Goal: Navigation & Orientation: Find specific page/section

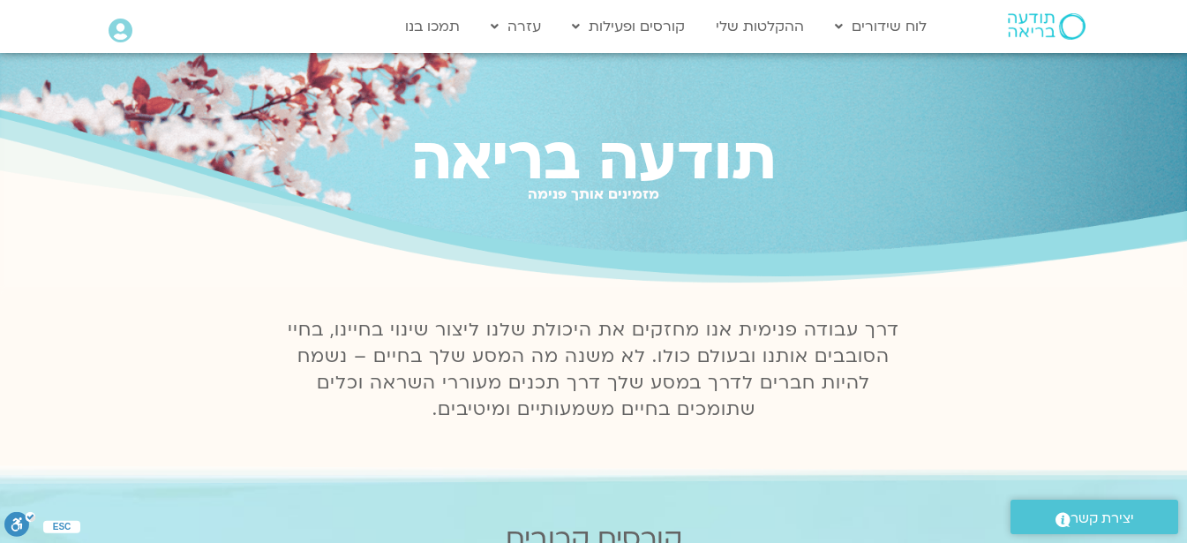
click at [121, 25] on icon at bounding box center [121, 31] width 24 height 25
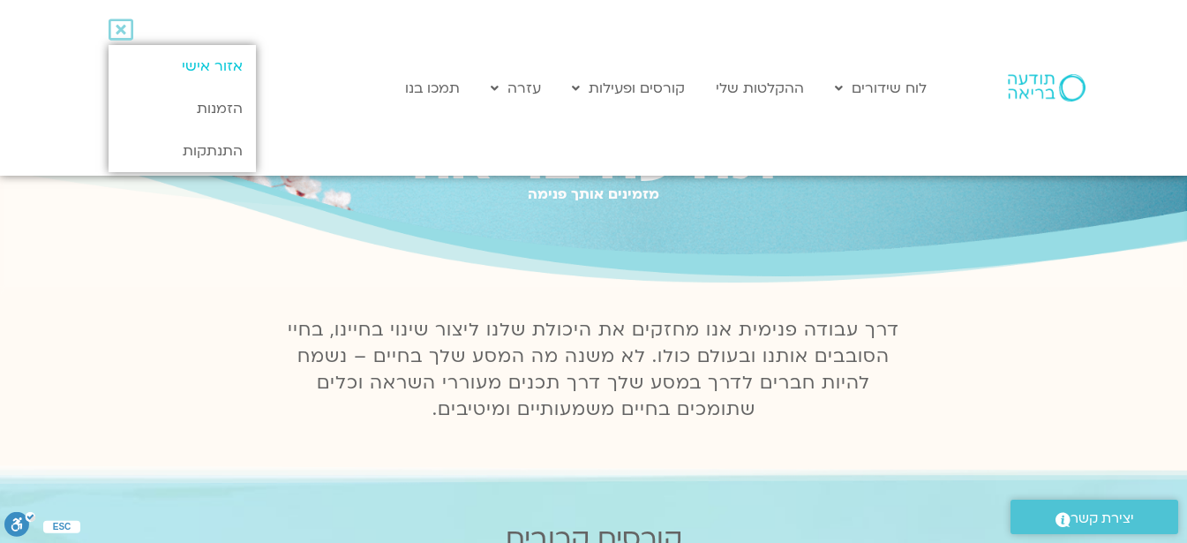
click at [189, 65] on link "אזור אישי" at bounding box center [182, 66] width 147 height 42
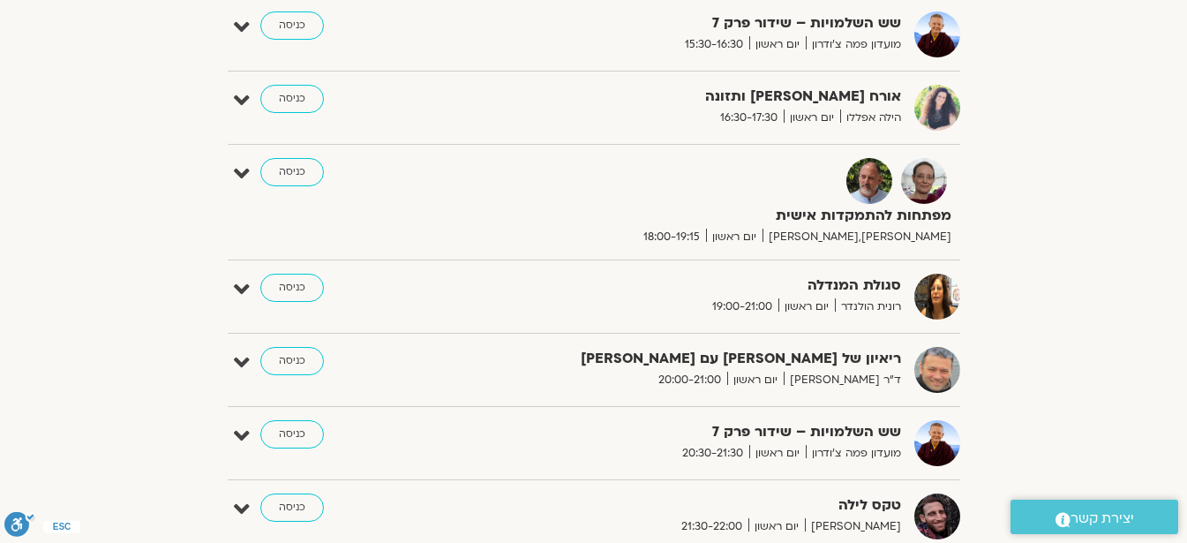
scroll to position [1059, 0]
